Goal: Check status: Check status

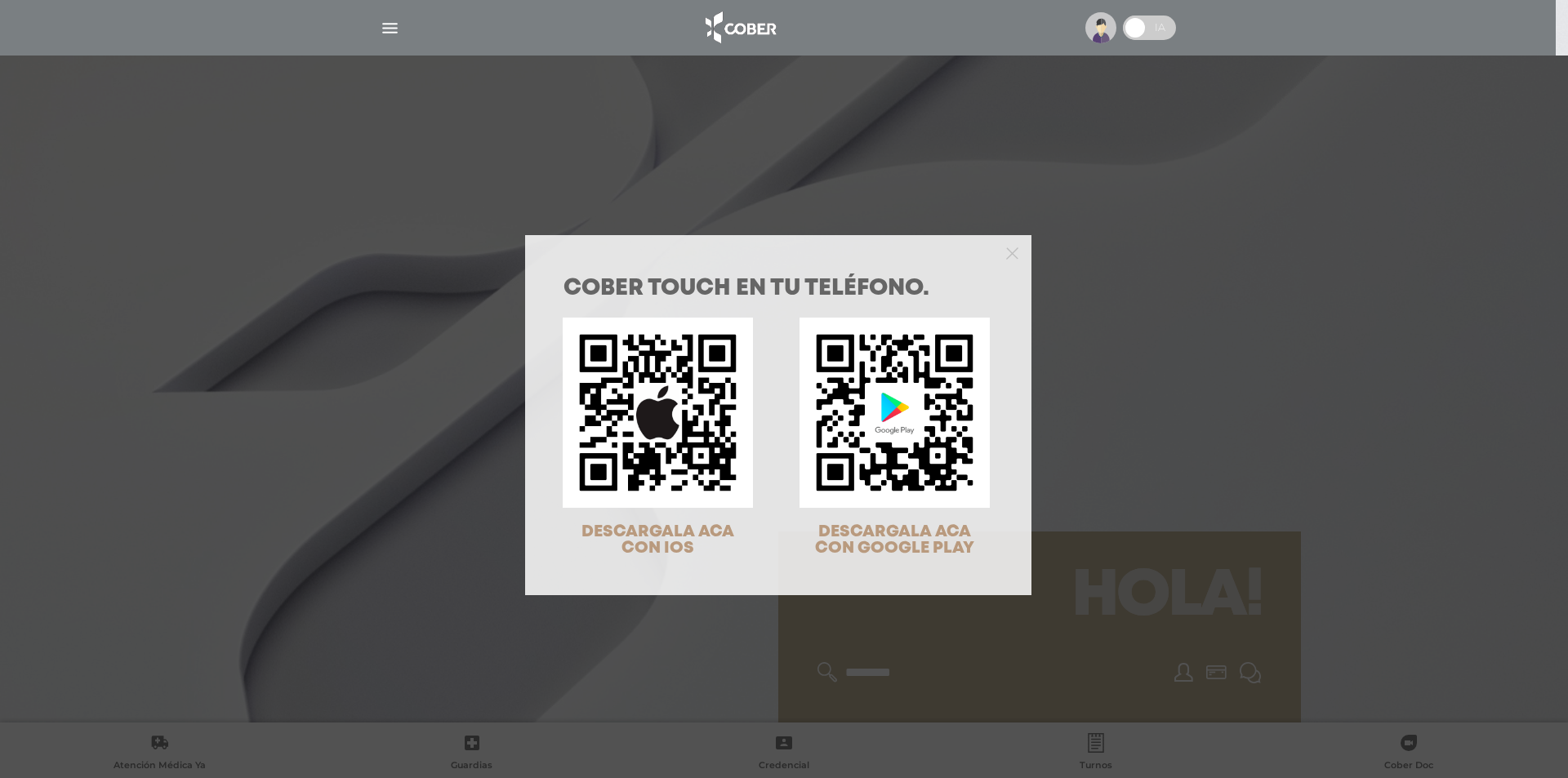
click at [1382, 432] on div "COBER TOUCH en tu teléfono. DESCARGALA ACA CON IOS DESCARGALA ACA CON GOOGLE PL…" at bounding box center [784, 389] width 1568 height 778
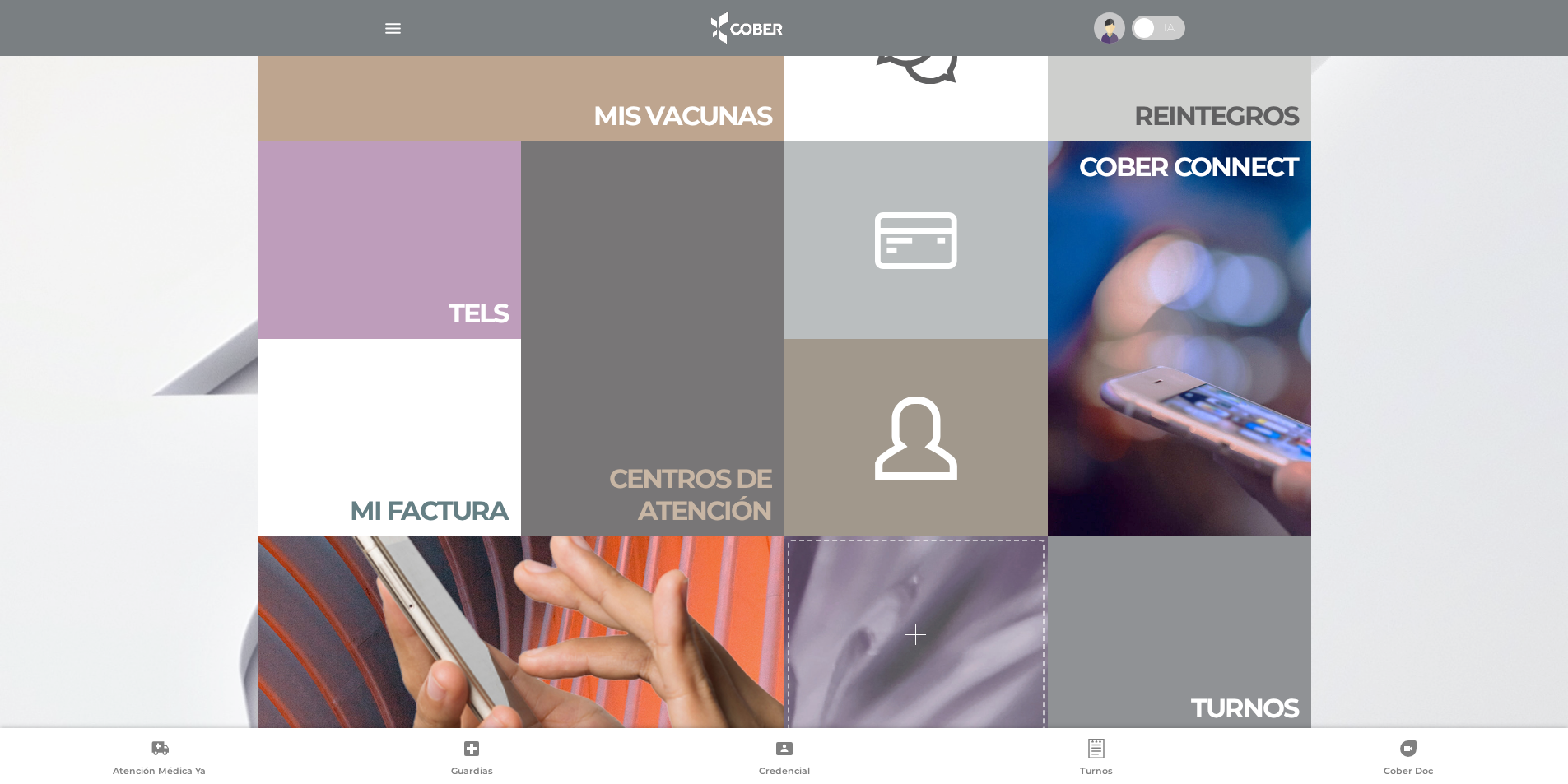
scroll to position [1037, 0]
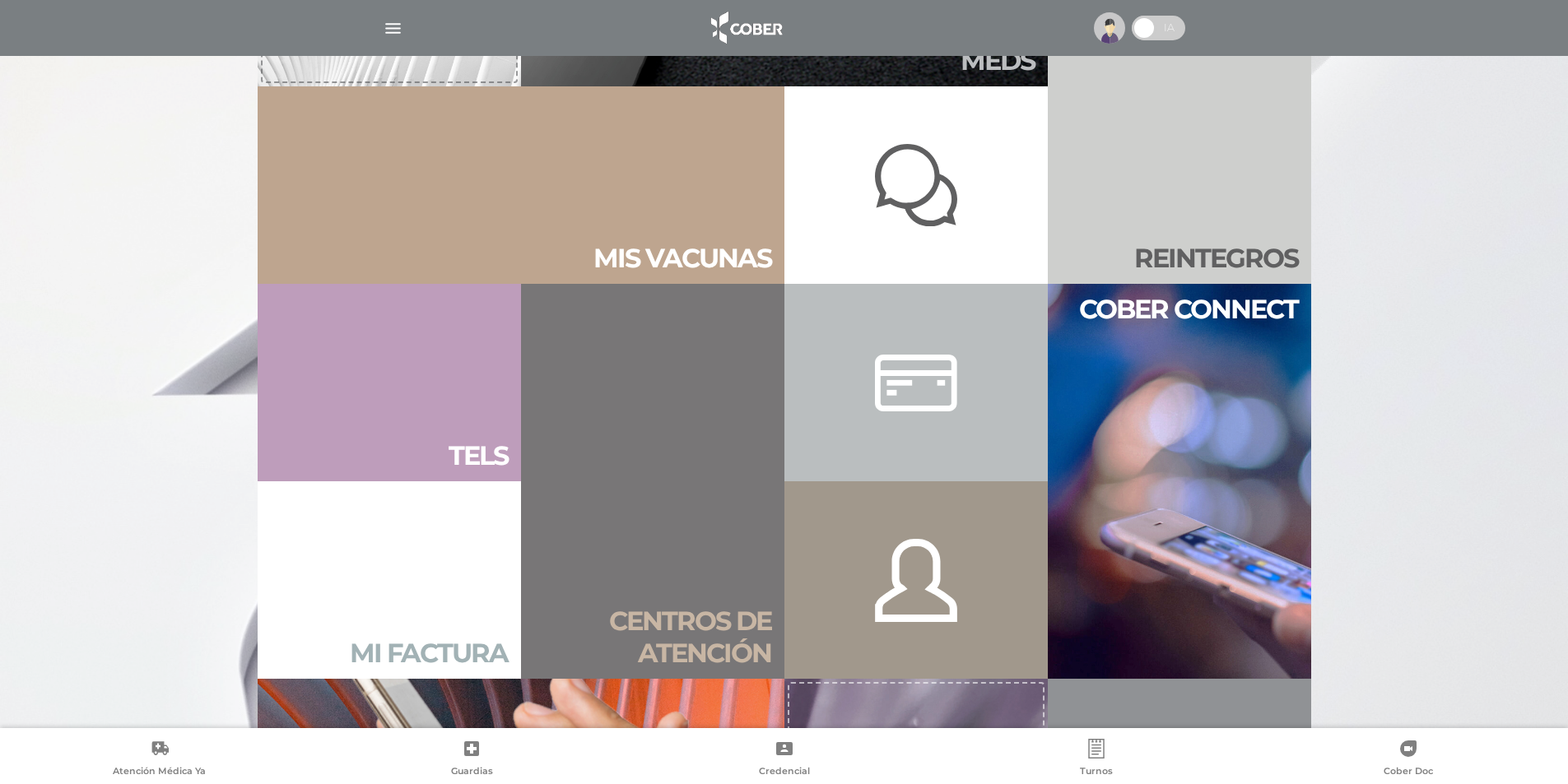
click at [375, 626] on link "Mi factura" at bounding box center [389, 579] width 263 height 198
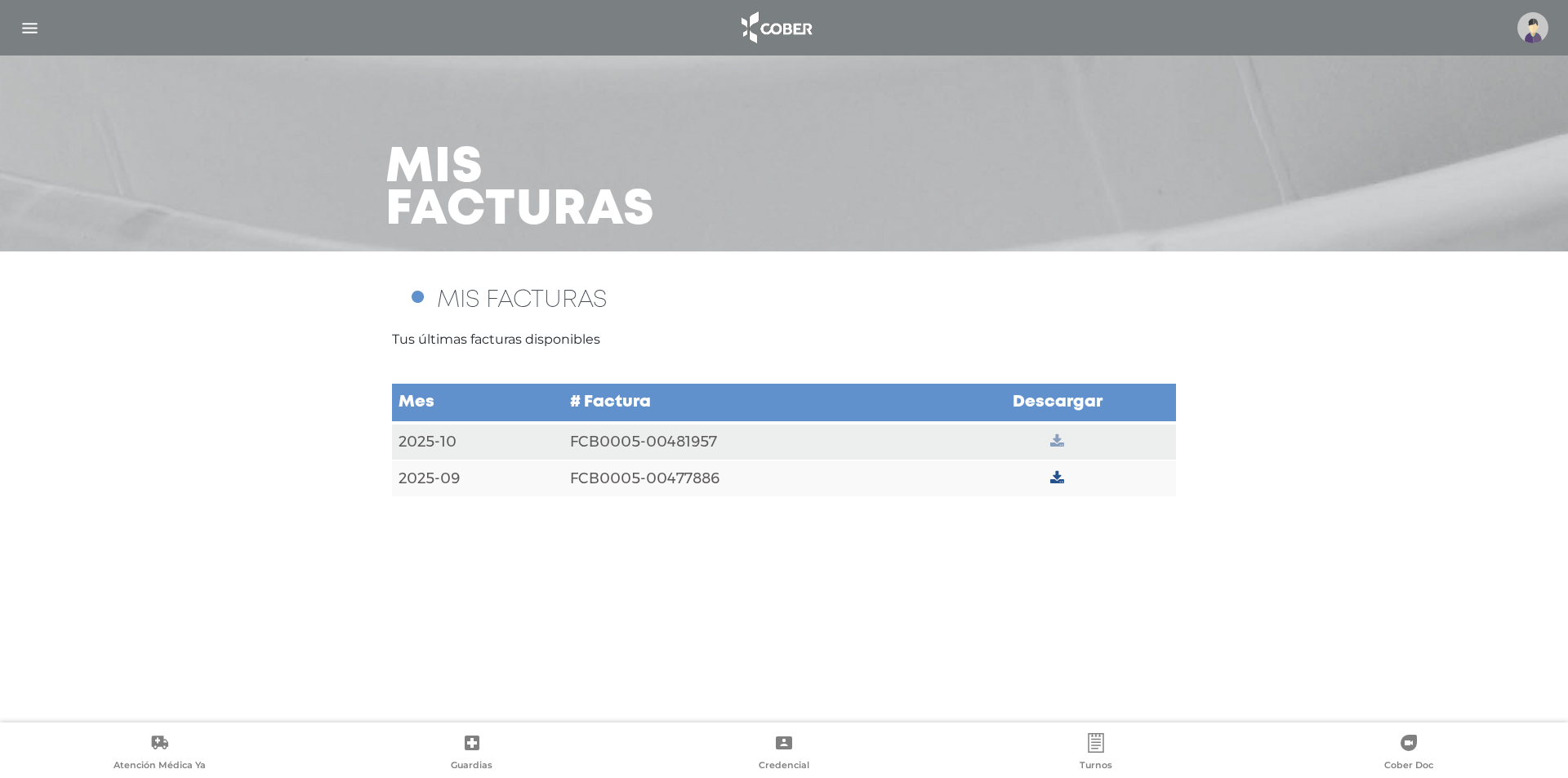
click at [1056, 440] on icon at bounding box center [1057, 442] width 14 height 15
click at [1052, 477] on icon at bounding box center [1057, 478] width 14 height 15
